Goal: Navigation & Orientation: Find specific page/section

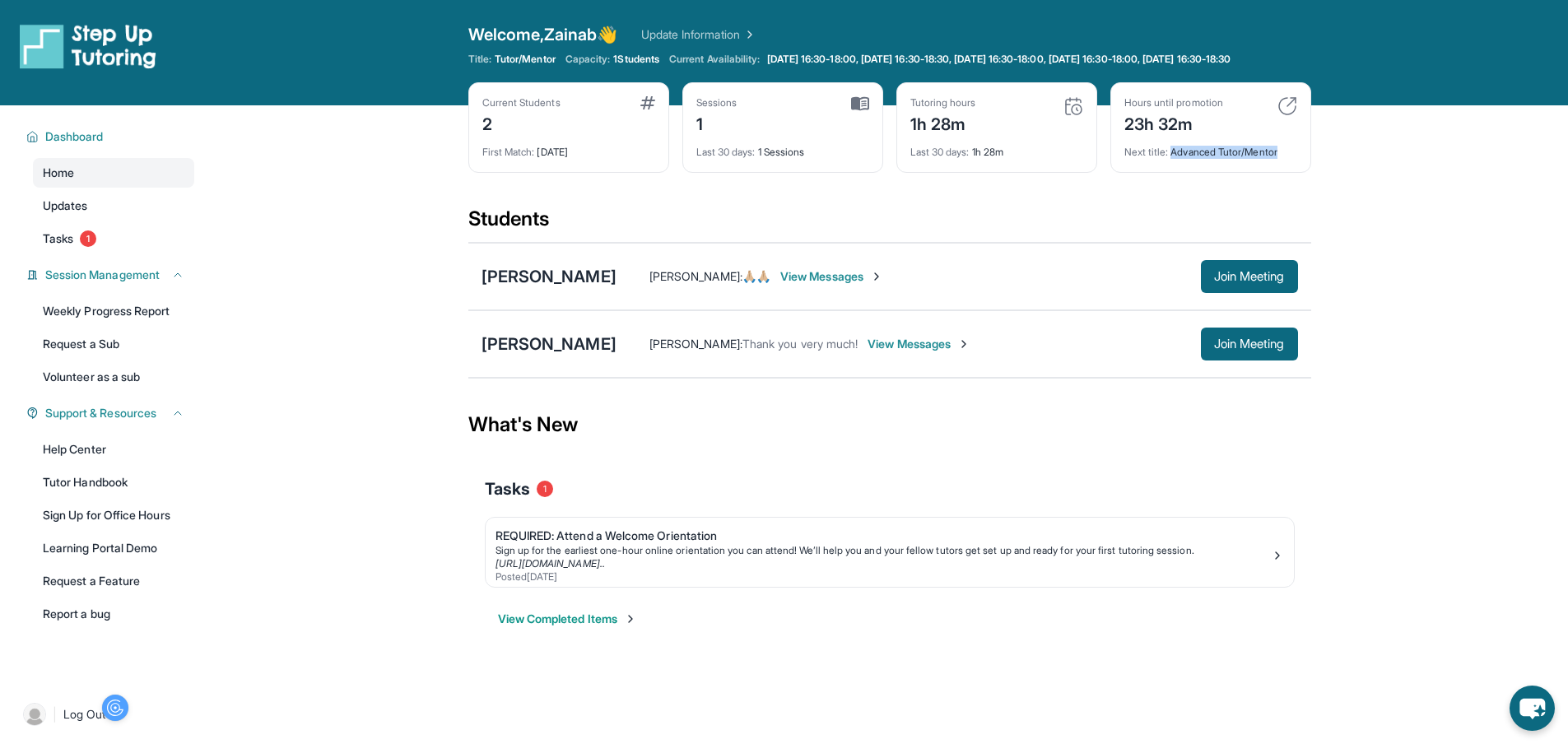
drag, startPoint x: 1173, startPoint y: 166, endPoint x: 1289, endPoint y: 167, distance: 116.0
click at [1289, 159] on div "Next title : Advanced Tutor/Mentor" at bounding box center [1210, 148] width 173 height 23
click at [1410, 167] on main "Current Students 2 First Match : [DATE] Sessions 1 Last 30 days : 1 Sessions Tu…" at bounding box center [889, 386] width 1358 height 562
click at [756, 32] on img at bounding box center [748, 34] width 16 height 16
click at [93, 385] on link "Volunteer as a sub" at bounding box center [113, 376] width 161 height 30
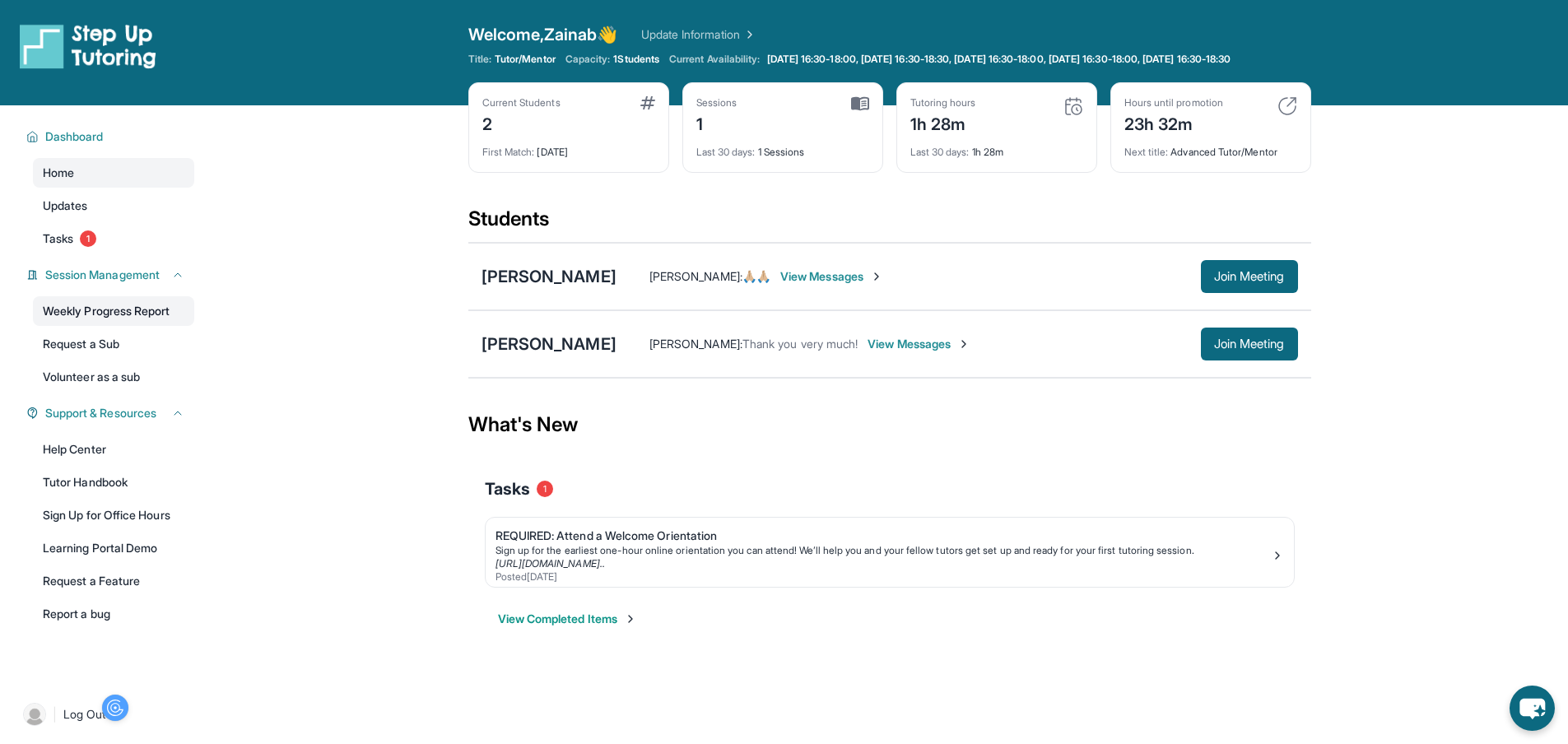
click at [132, 320] on link "Weekly Progress Report" at bounding box center [113, 311] width 161 height 30
click at [605, 627] on button "View Completed Items" at bounding box center [567, 619] width 139 height 16
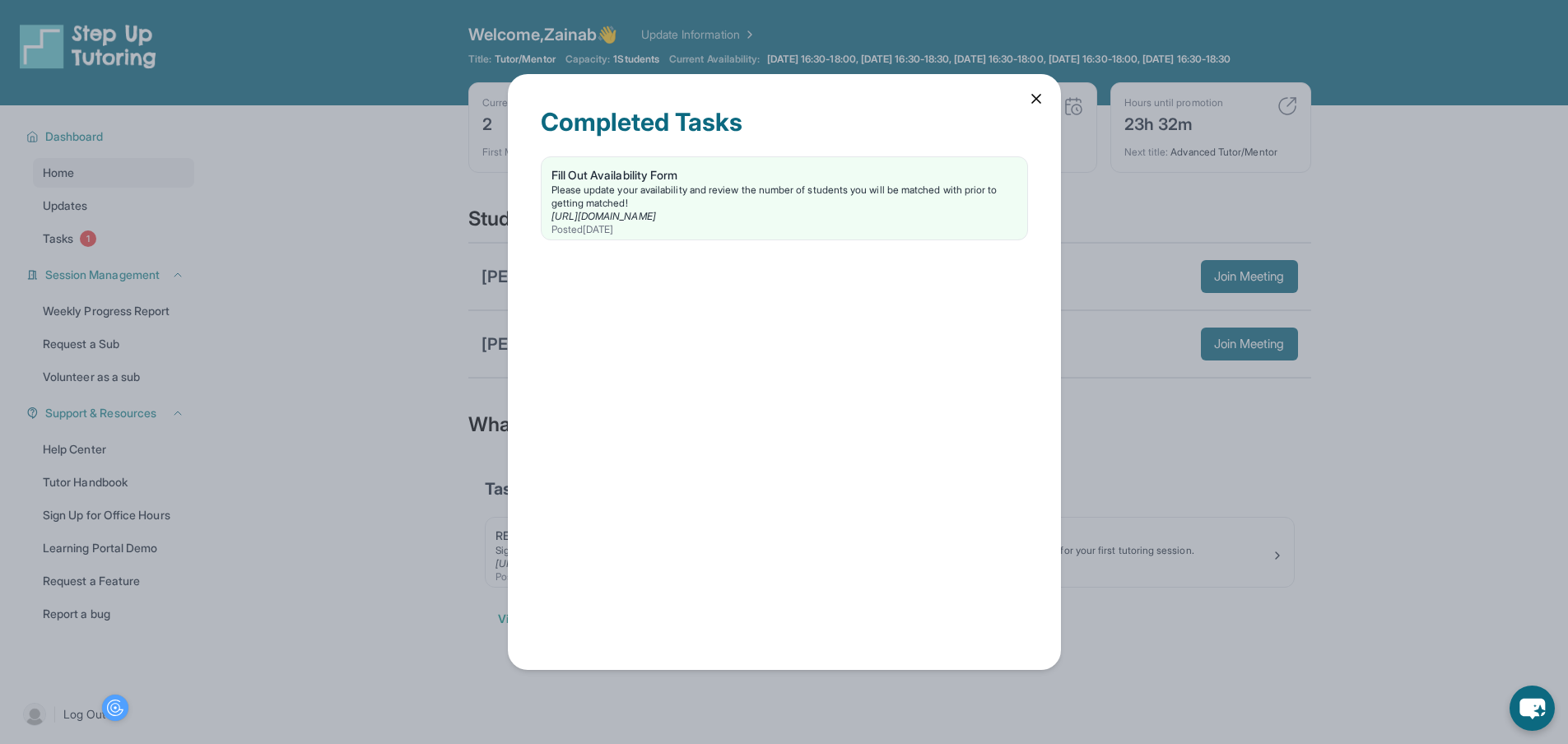
click at [1037, 102] on icon at bounding box center [1035, 98] width 16 height 16
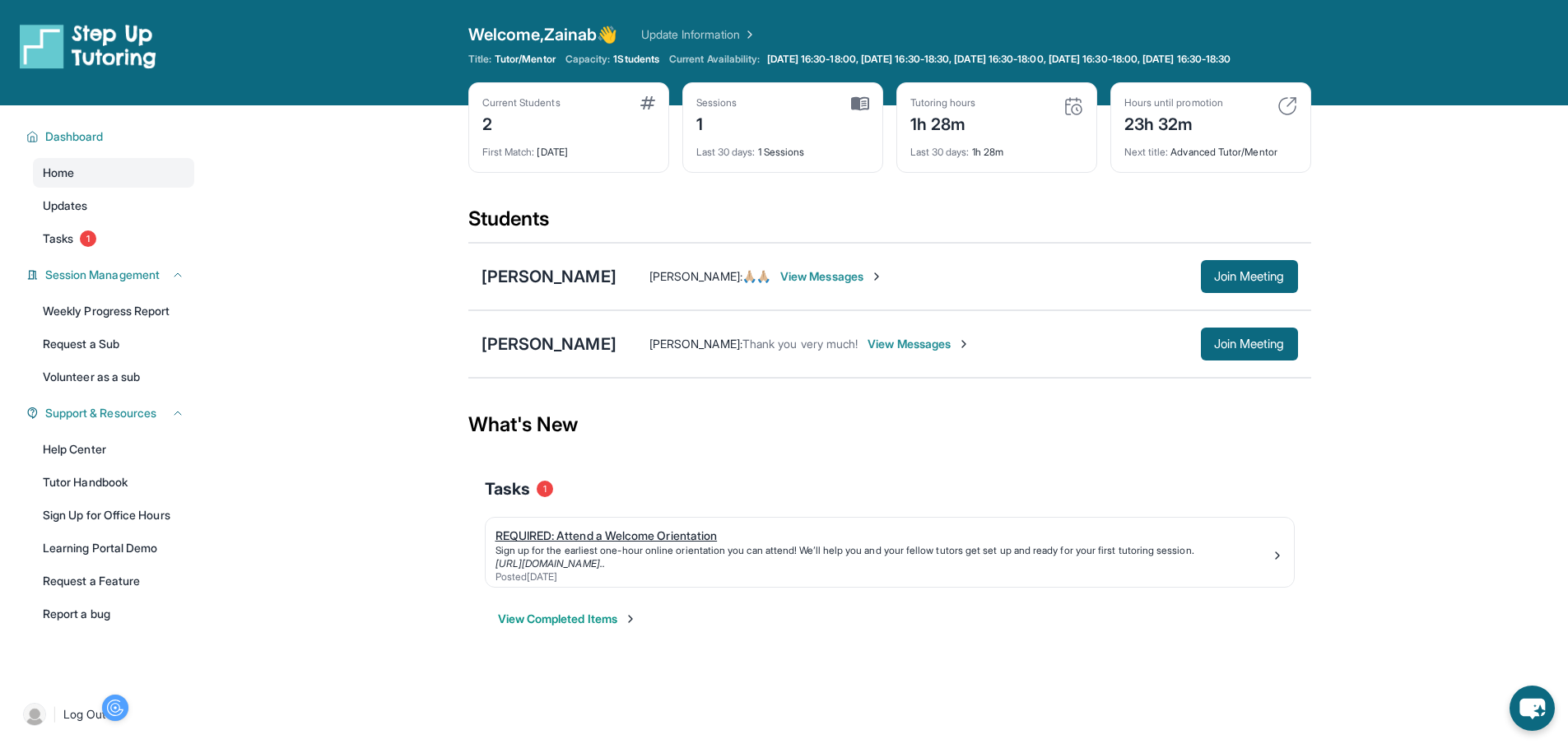
click at [1280, 563] on img at bounding box center [1278, 556] width 14 height 14
click at [853, 111] on img at bounding box center [860, 103] width 18 height 14
drag, startPoint x: 910, startPoint y: 167, endPoint x: 1040, endPoint y: 166, distance: 130.0
click at [1040, 159] on div "Last 30 days : 1h 28m" at bounding box center [996, 148] width 173 height 23
click at [1446, 194] on main "Current Students 2 First Match : [DATE] Sessions 1 Last 30 days : 1 Sessions Tu…" at bounding box center [889, 386] width 1358 height 562
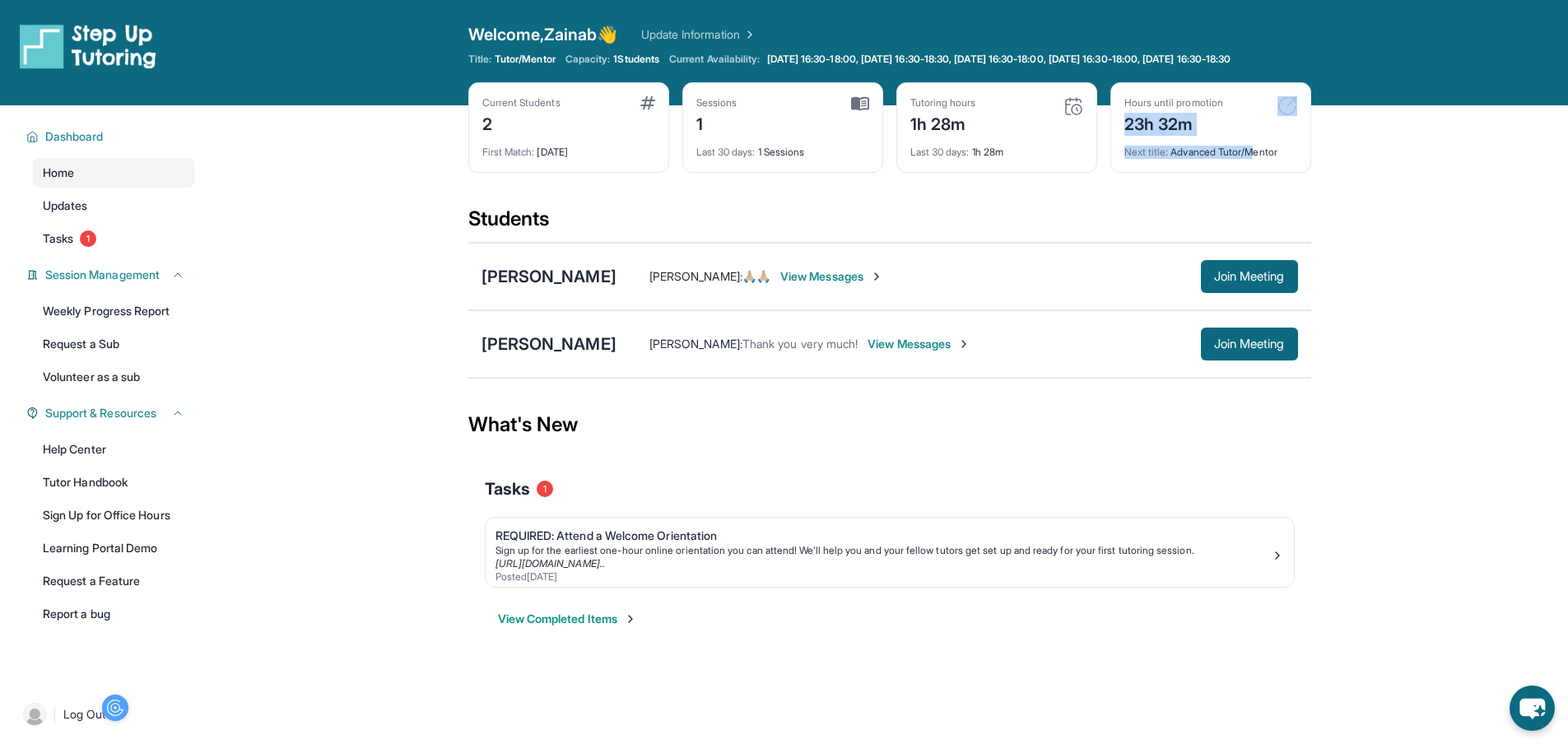
drag, startPoint x: 1118, startPoint y: 131, endPoint x: 1255, endPoint y: 150, distance: 138.3
click at [1255, 150] on div "Hours until promotion 23h 32m Next title : Advanced Tutor/Mentor" at bounding box center [1211, 127] width 201 height 91
click at [1496, 196] on main "Current Students 2 First Match : [DATE] Sessions 1 Last 30 days : 1 Sessions Tu…" at bounding box center [889, 386] width 1358 height 562
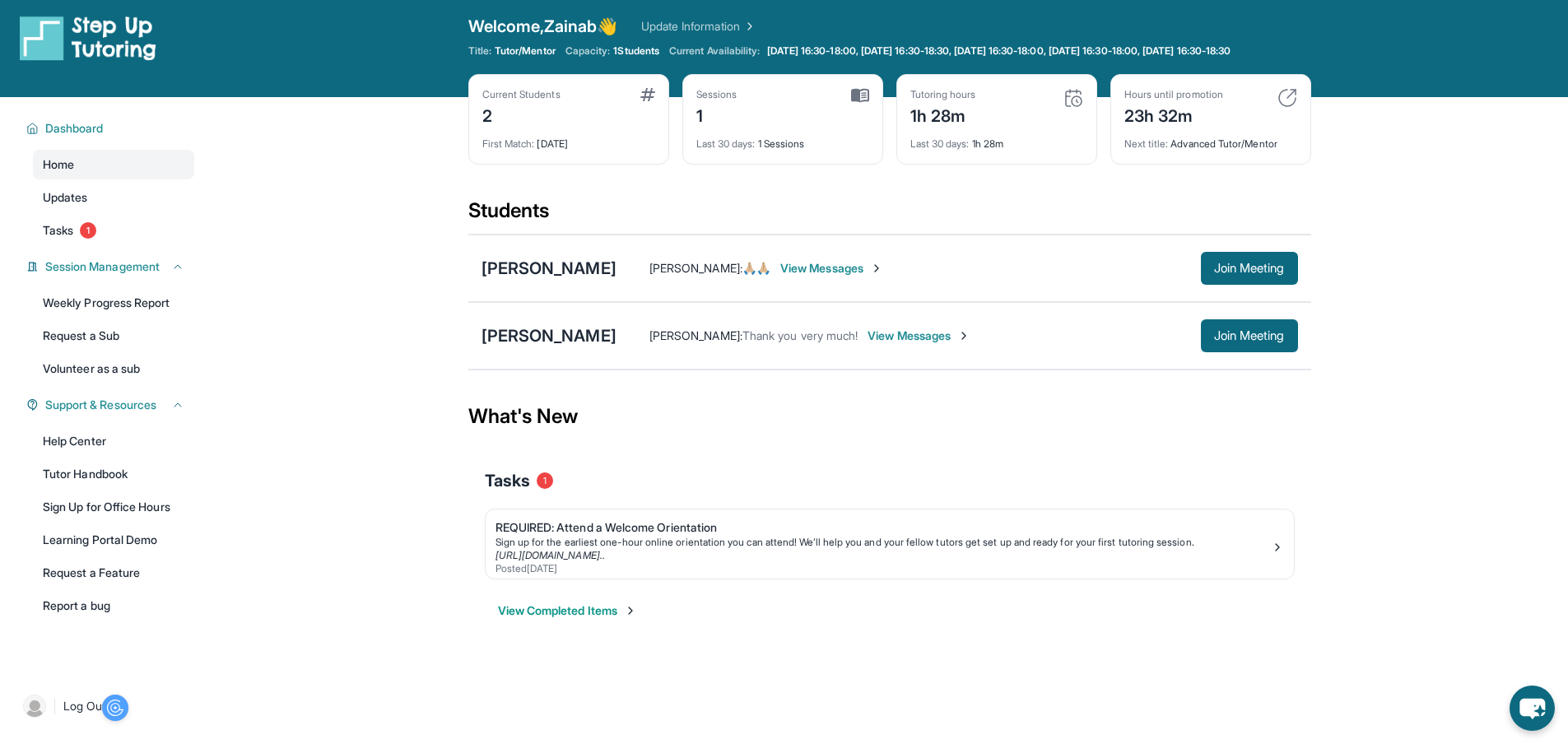
scroll to position [4, 0]
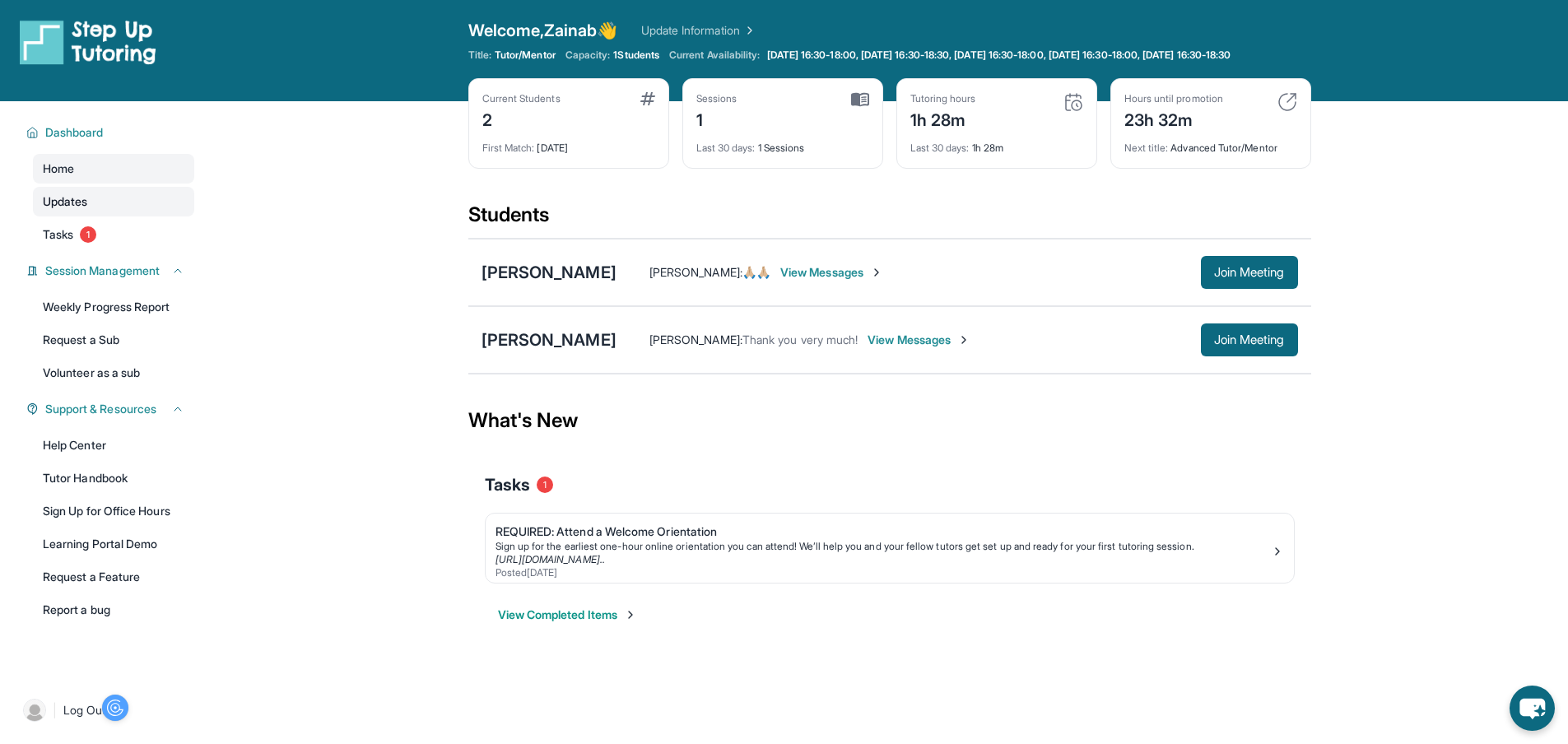
click at [68, 207] on span "Updates" at bounding box center [65, 201] width 45 height 16
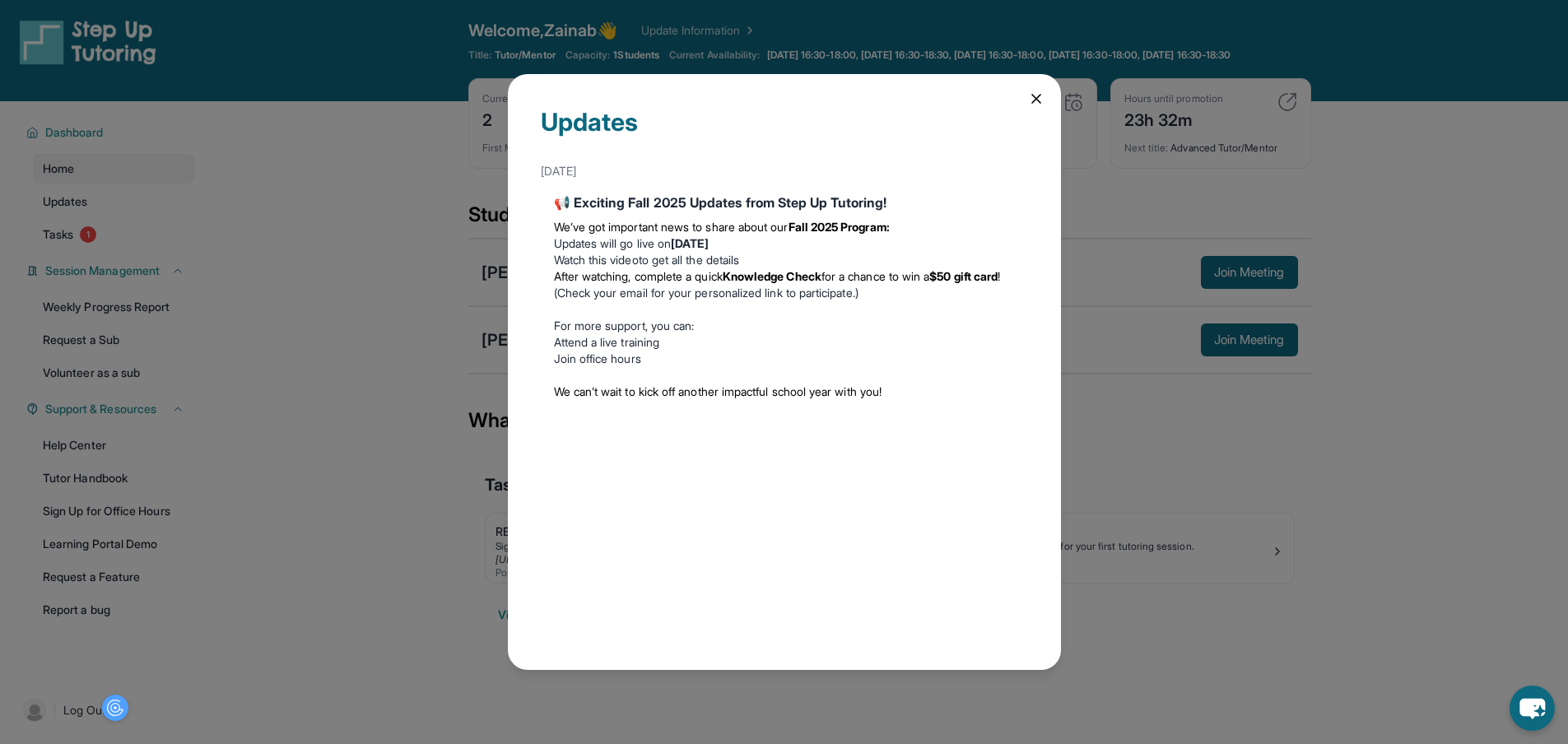
click at [1032, 96] on icon at bounding box center [1035, 98] width 16 height 16
